Goal: Check status

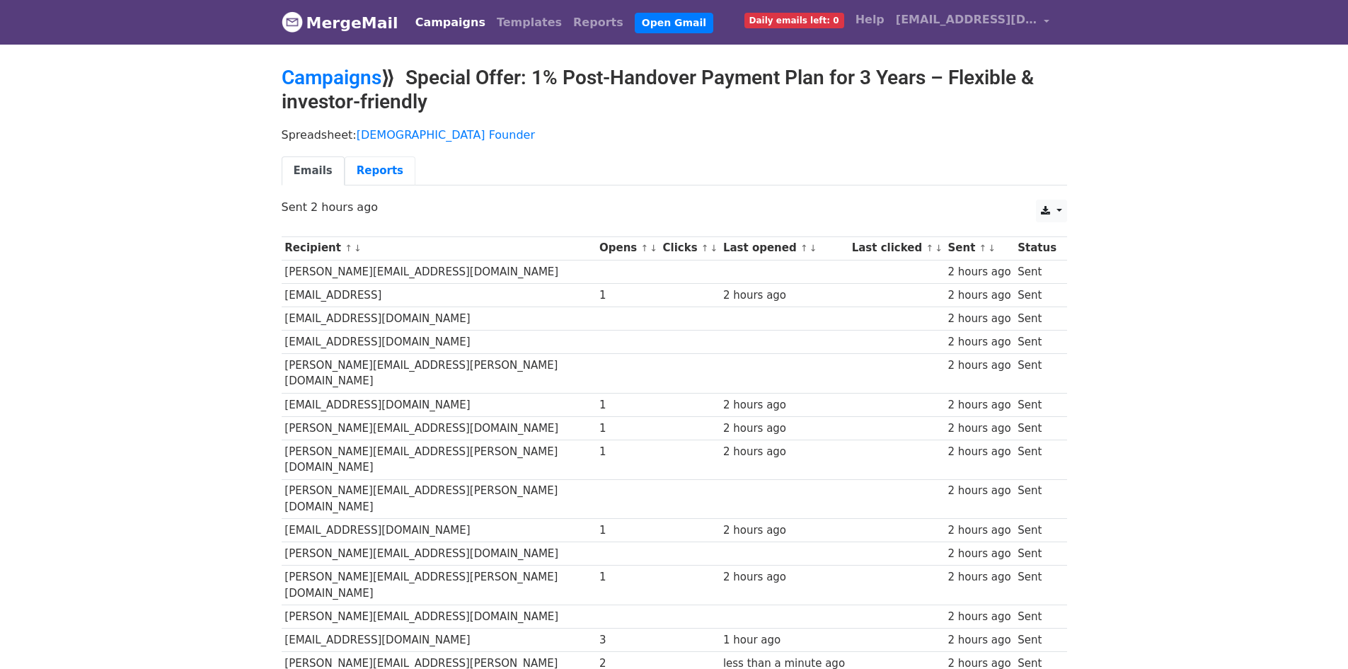
drag, startPoint x: 360, startPoint y: 167, endPoint x: 333, endPoint y: 167, distance: 26.9
click at [360, 167] on link "Reports" at bounding box center [380, 170] width 71 height 29
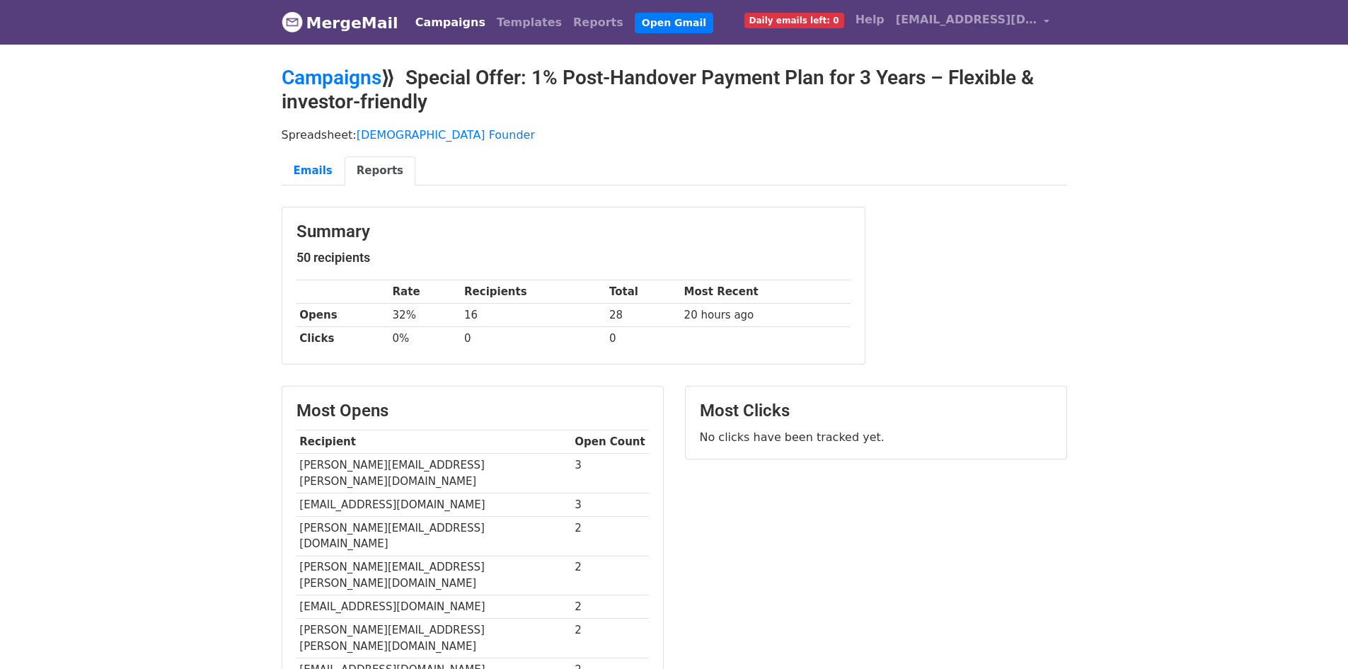
scroll to position [89, 0]
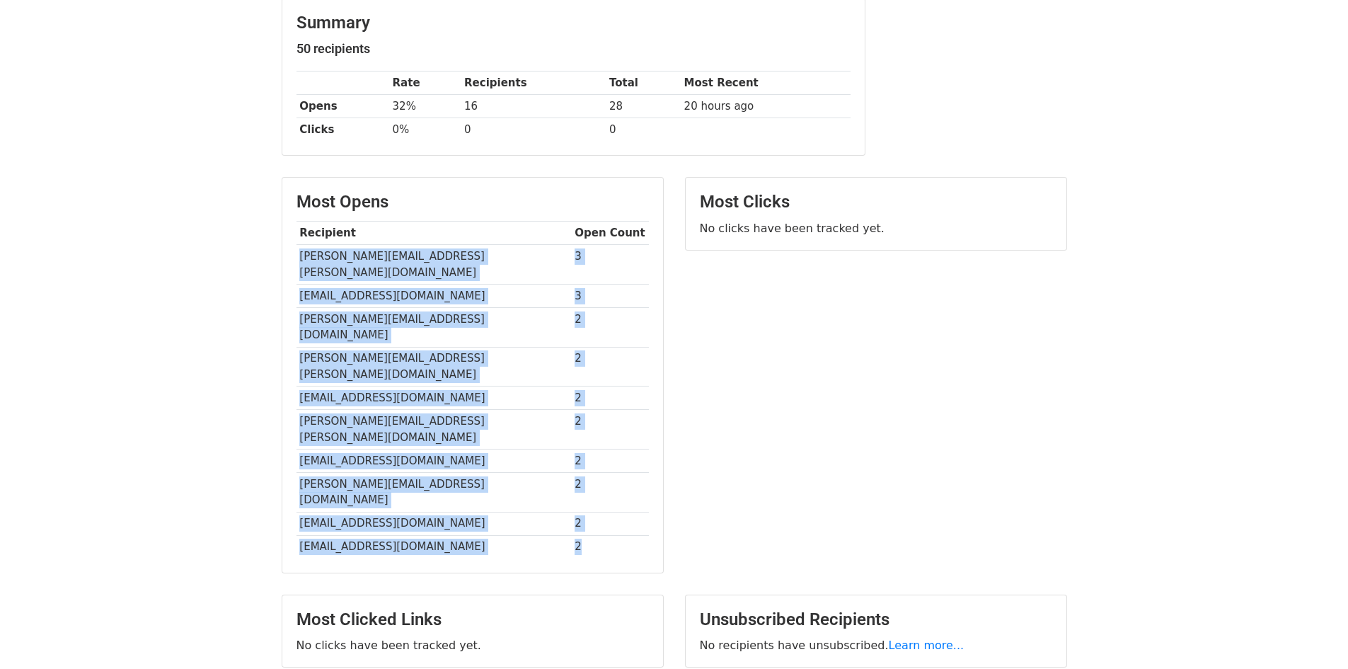
drag, startPoint x: 568, startPoint y: 473, endPoint x: 301, endPoint y: 255, distance: 344.0
click at [301, 255] on tbody "Recipient Open Count derek.johnston@ggapartners.com 3 bthomas@kpmg.ca 3 robert@…" at bounding box center [473, 390] width 352 height 337
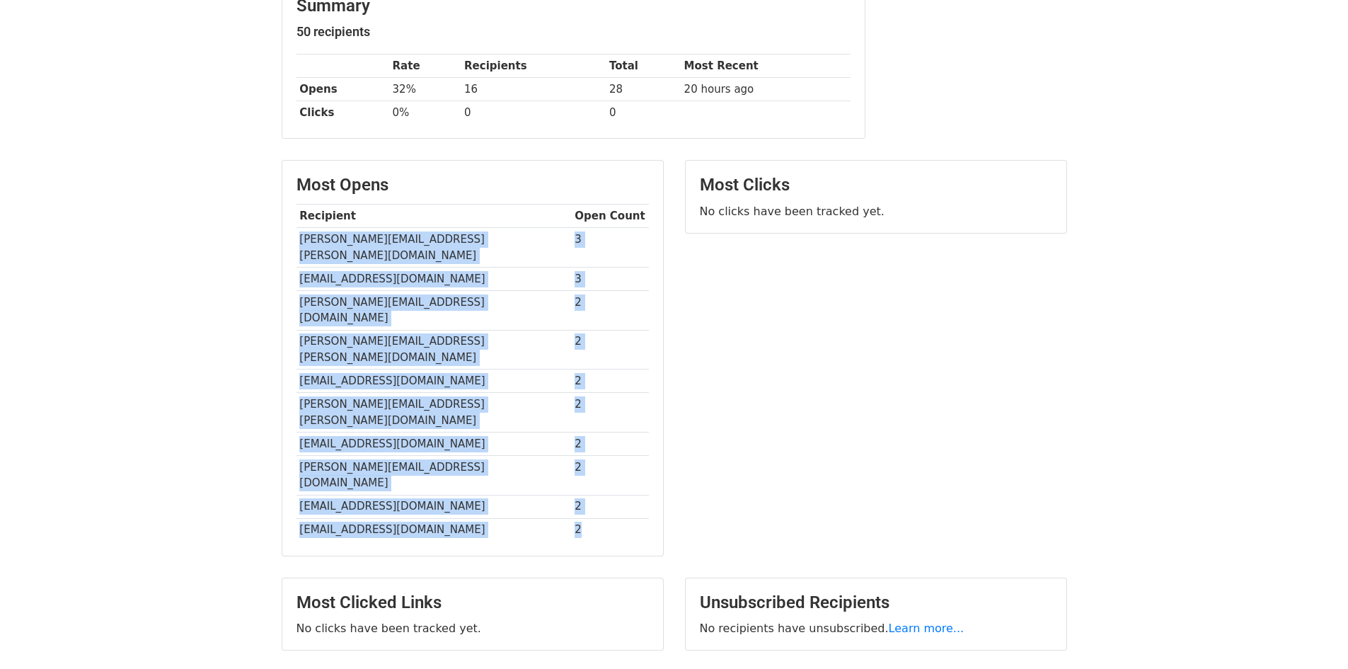
scroll to position [256, 0]
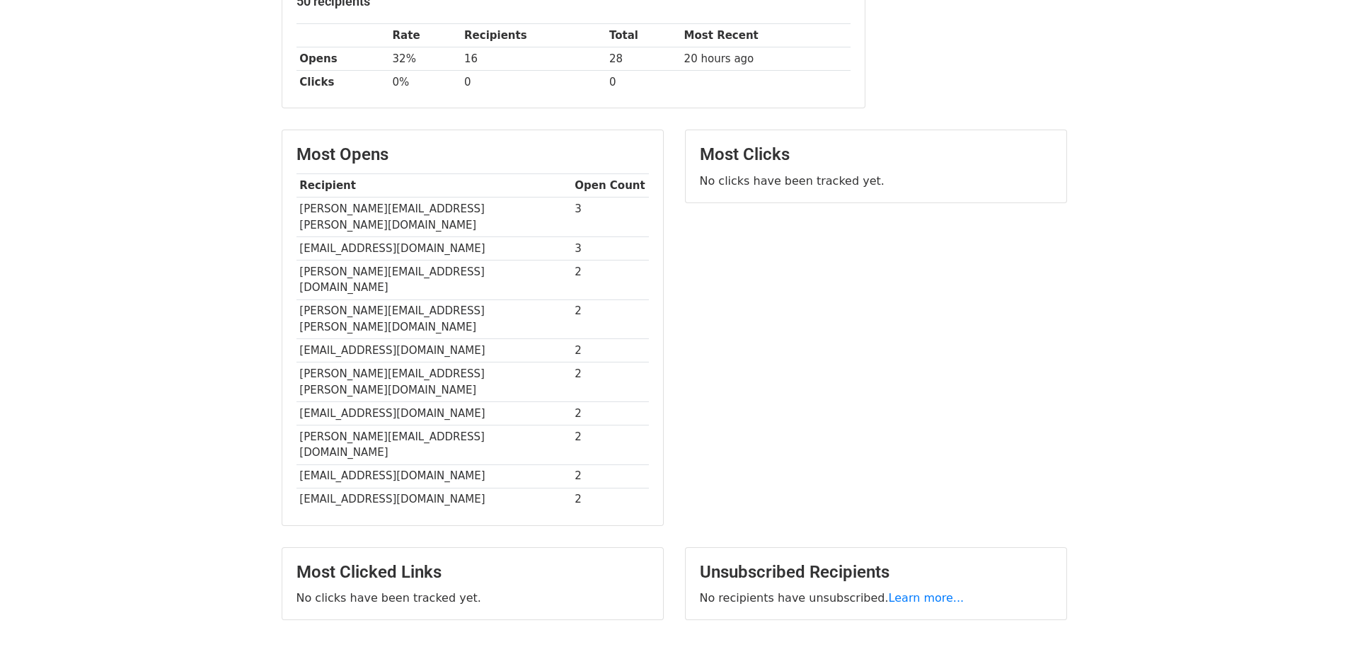
click at [217, 243] on body "MergeMail Campaigns Templates Reports Open Gmail Daily emails left: 0 Help faha…" at bounding box center [674, 217] width 1348 height 947
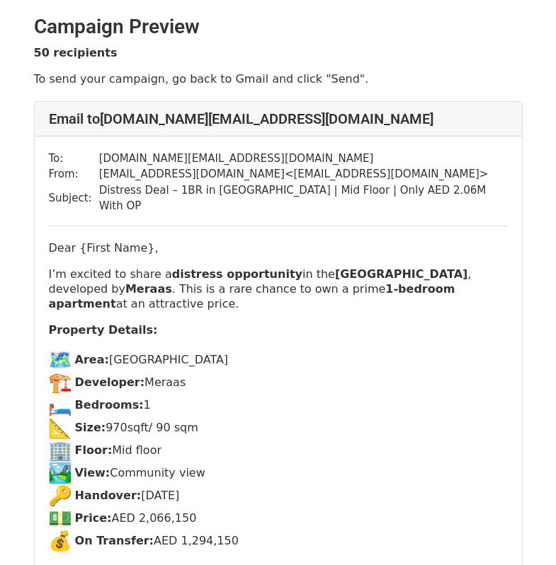
scroll to position [78, 0]
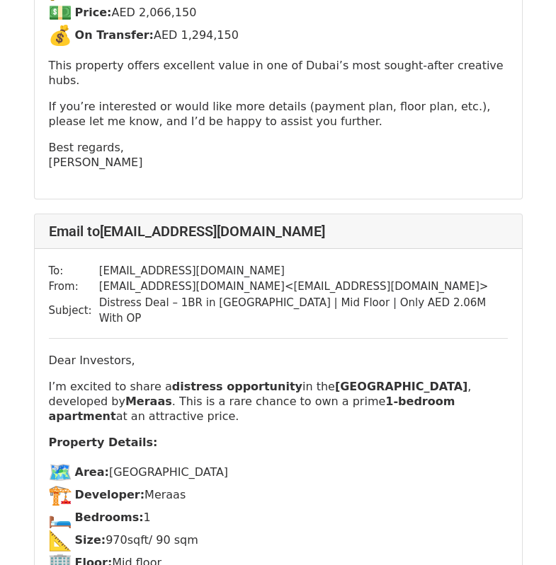
scroll to position [779, 0]
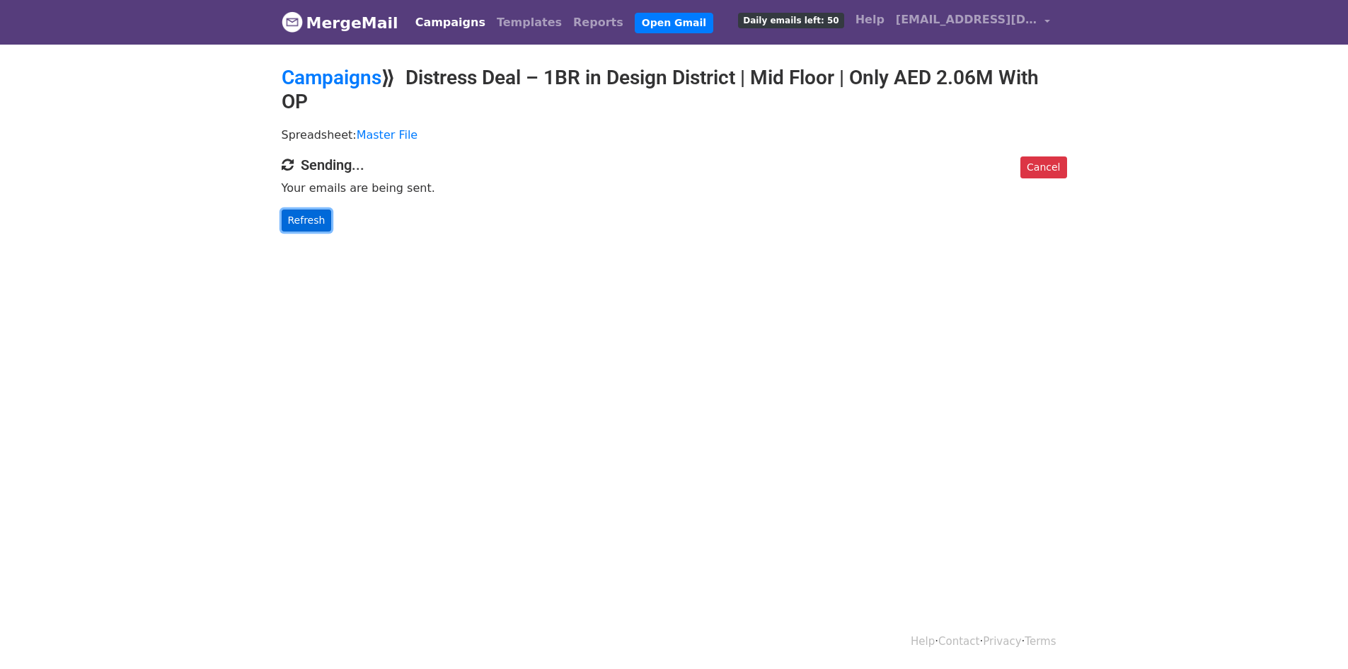
click at [314, 219] on link "Refresh" at bounding box center [307, 220] width 50 height 22
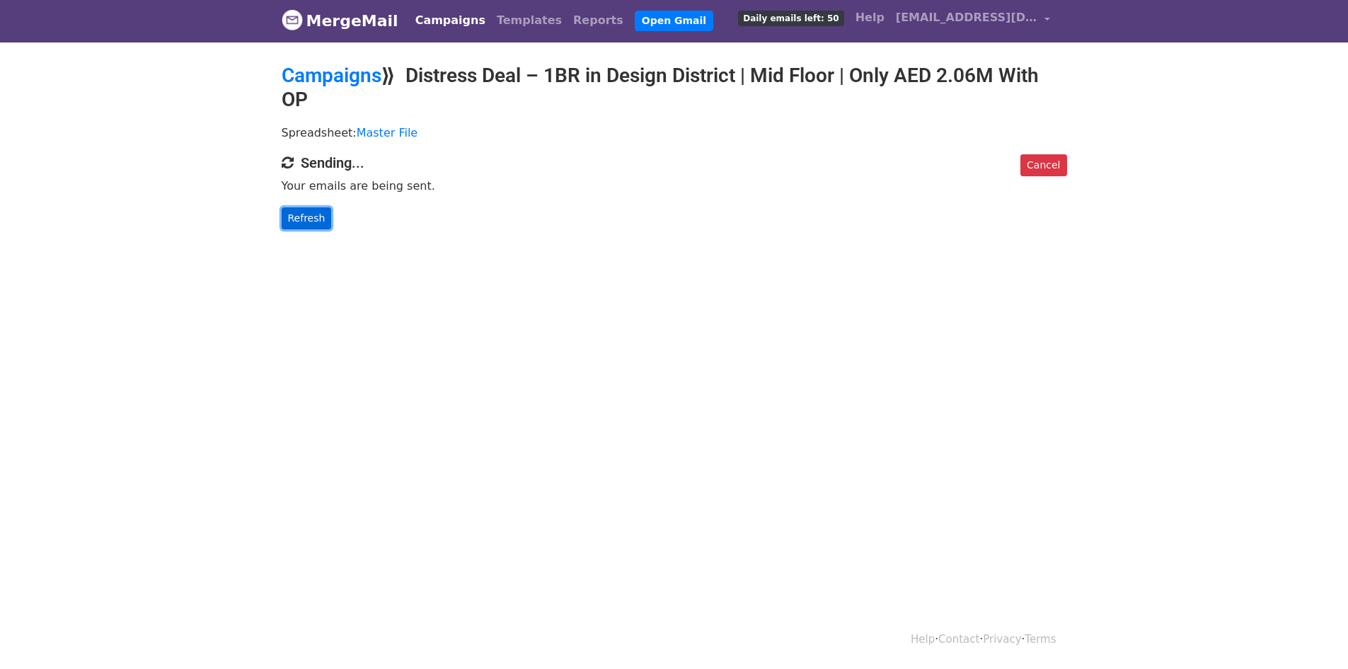
click at [314, 218] on link "Refresh" at bounding box center [307, 218] width 50 height 22
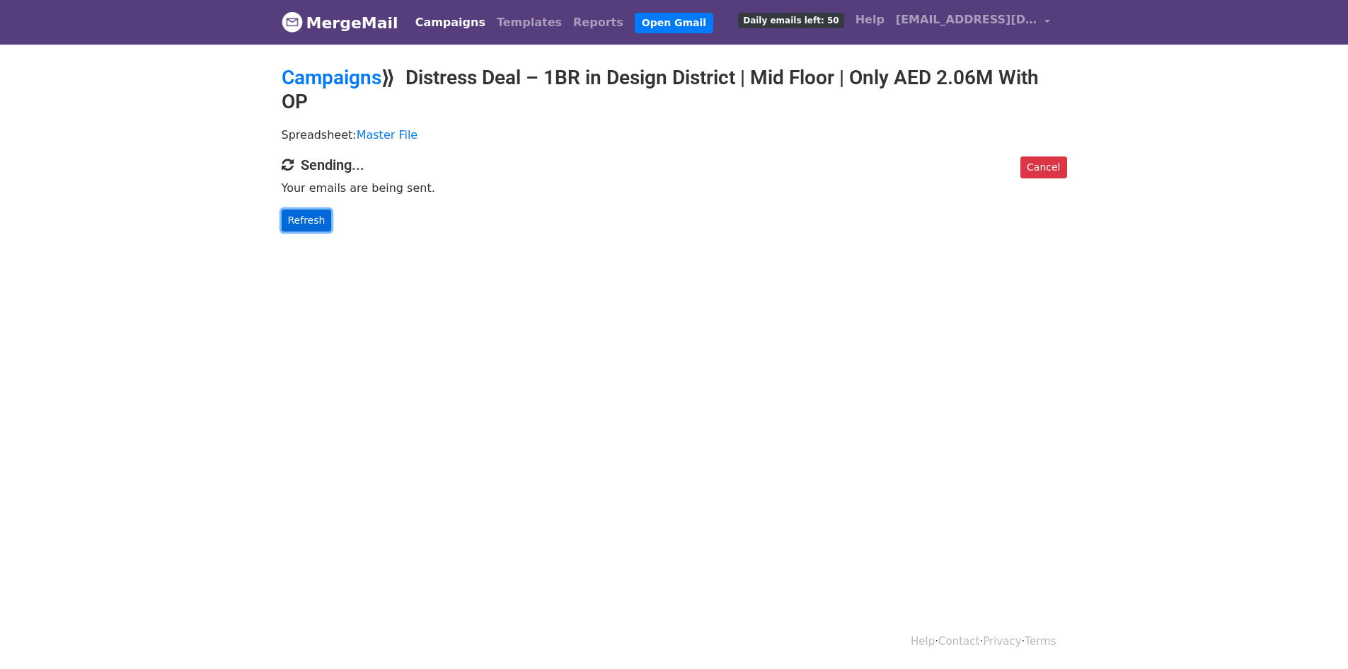
click at [317, 217] on link "Refresh" at bounding box center [307, 220] width 50 height 22
